Goal: Find specific page/section: Find specific page/section

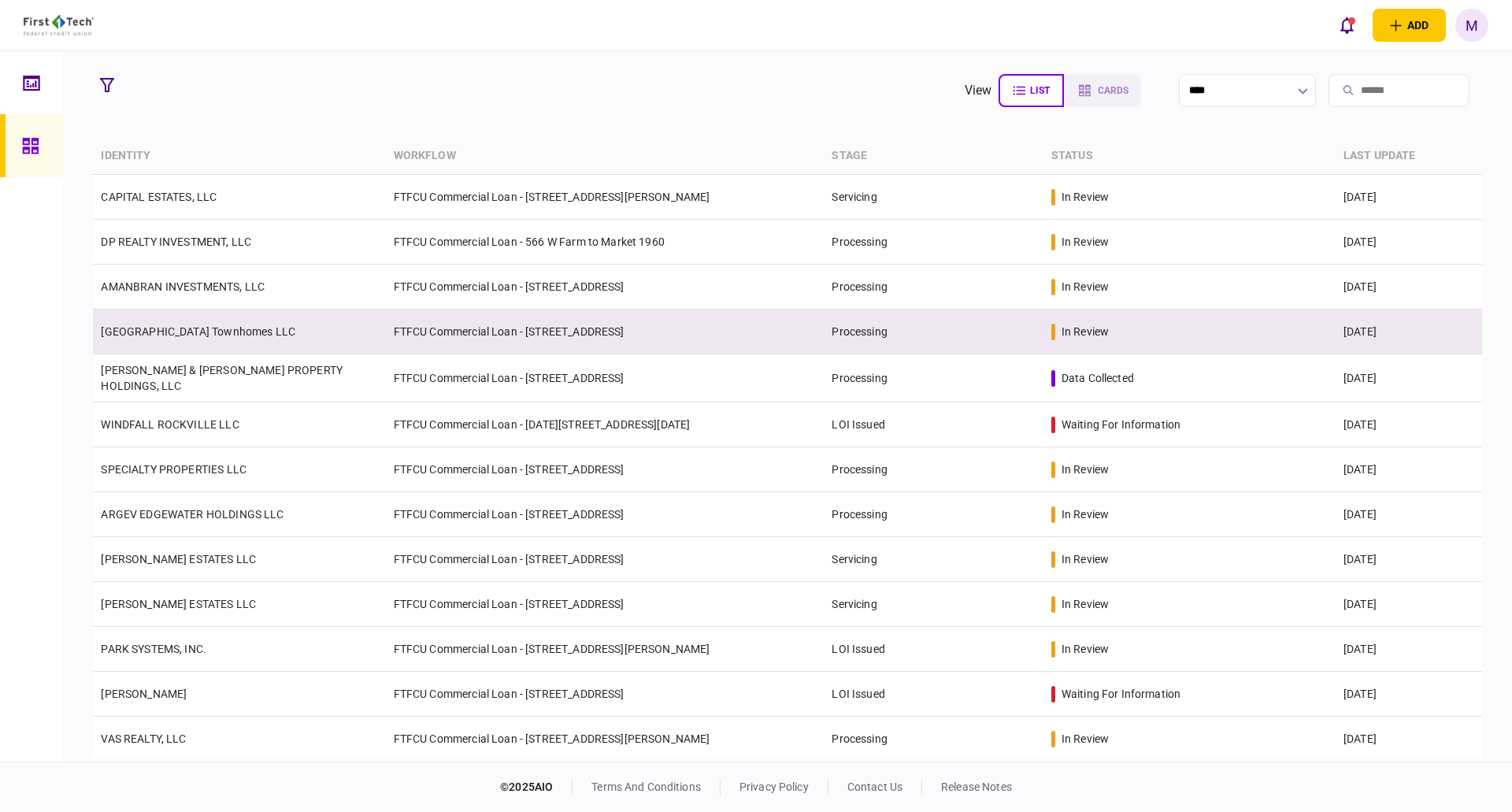
click at [321, 333] on td "Crestwood Village Townhomes LLC" at bounding box center [239, 332] width 292 height 45
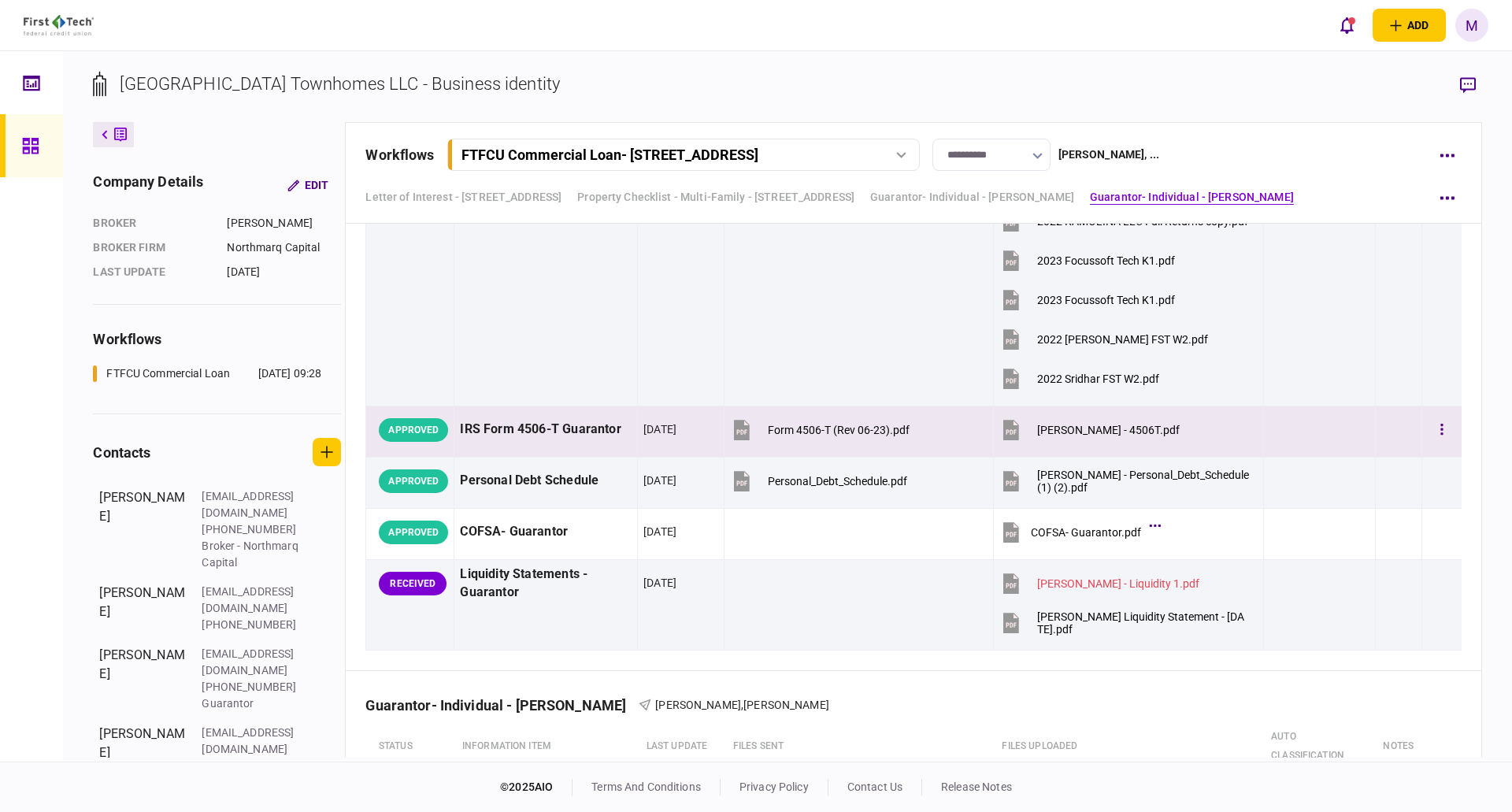
scroll to position [4961, 0]
